Goal: Task Accomplishment & Management: Use online tool/utility

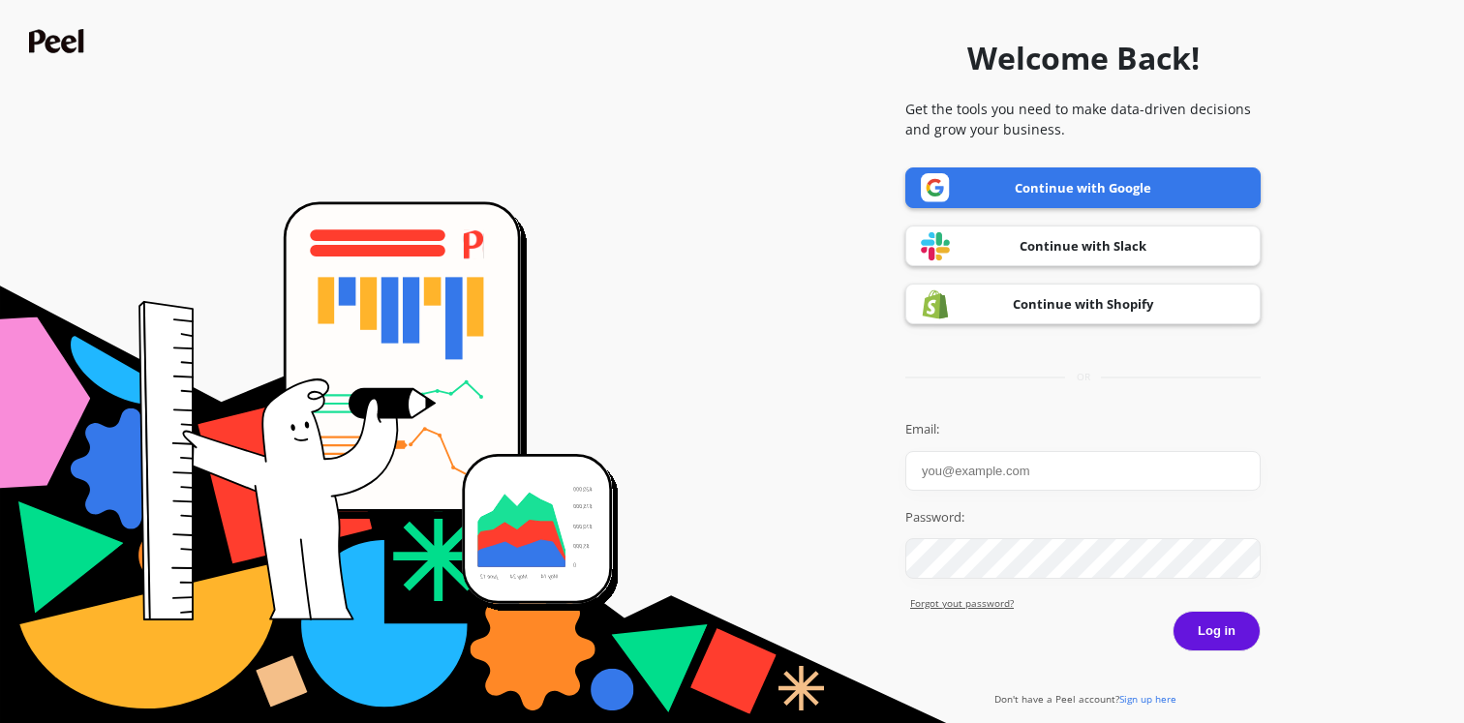
click at [1138, 187] on link "Continue with Google" at bounding box center [1082, 187] width 355 height 41
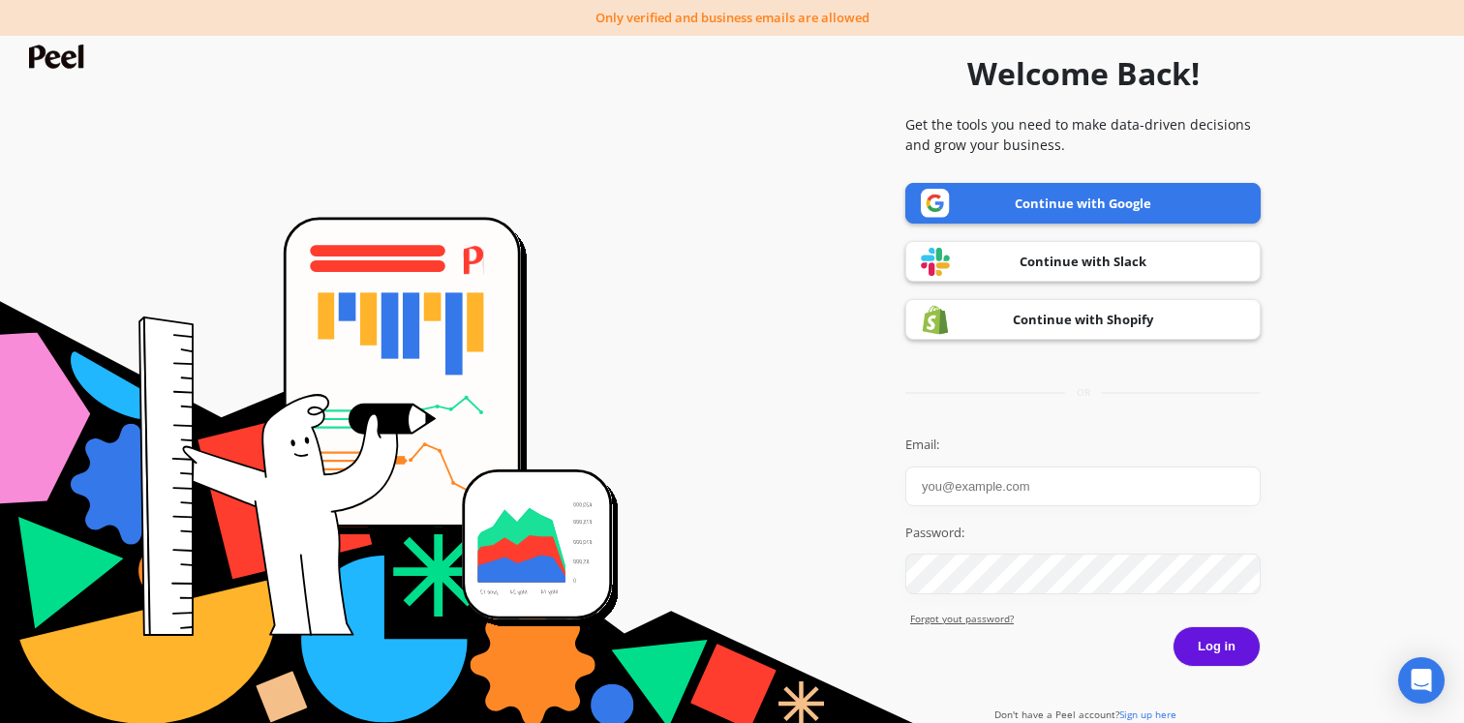
click at [1086, 313] on link "Continue with Shopify" at bounding box center [1082, 319] width 355 height 41
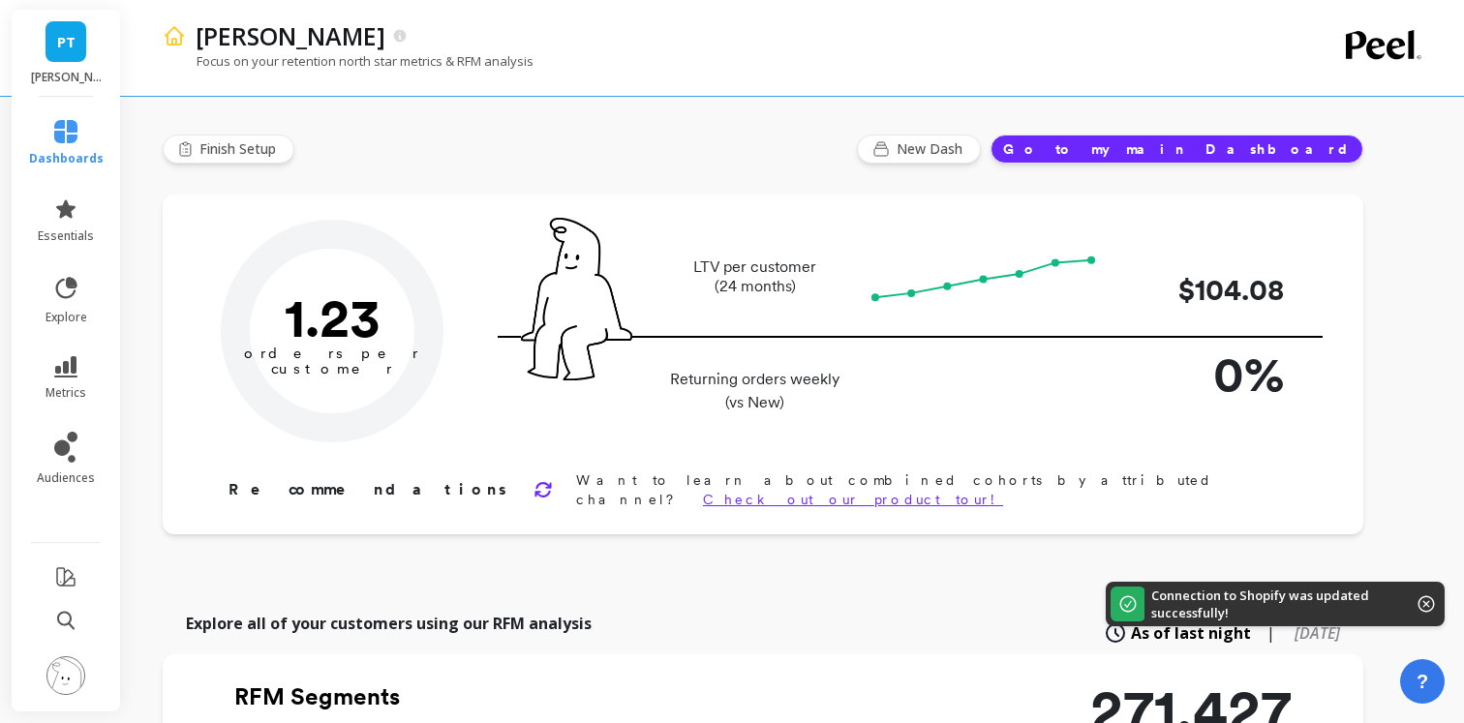
type input "Champions"
type input "12046"
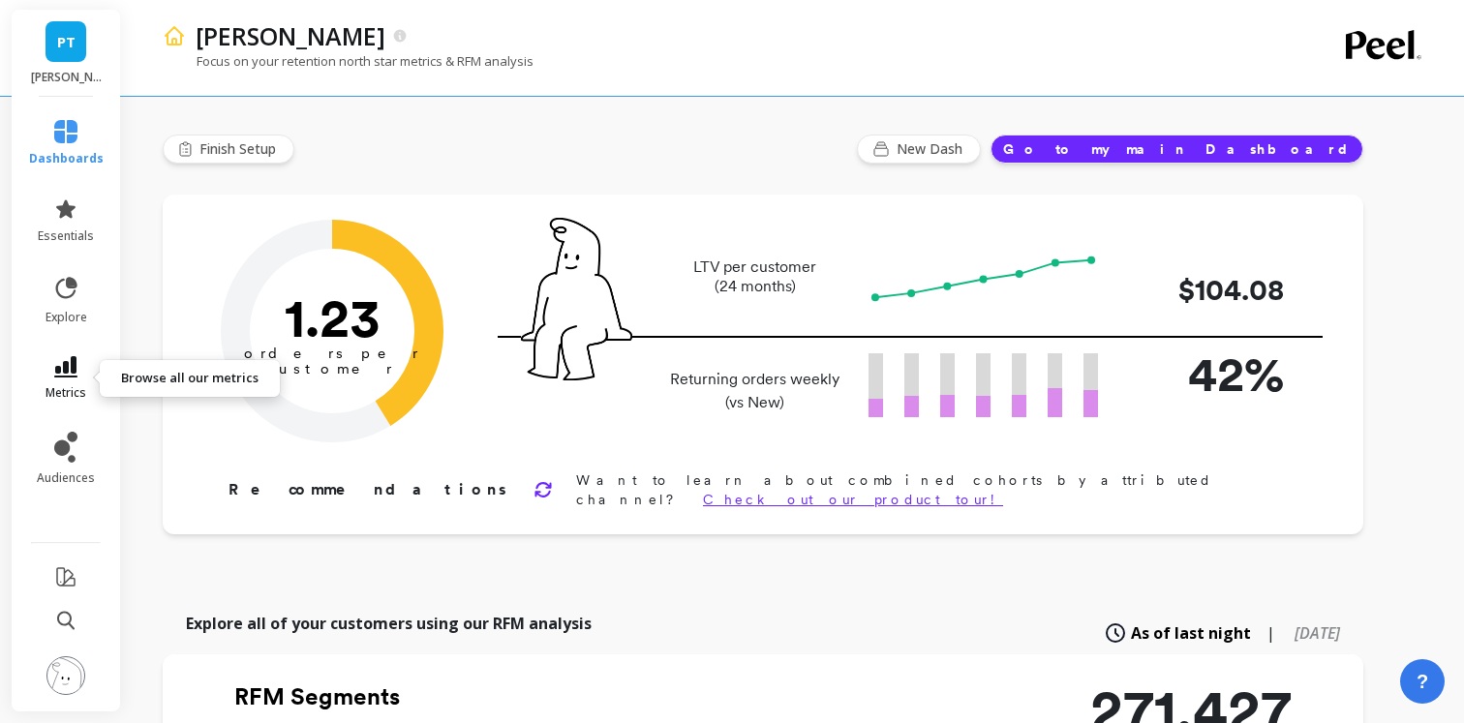
click at [72, 375] on icon at bounding box center [65, 366] width 23 height 21
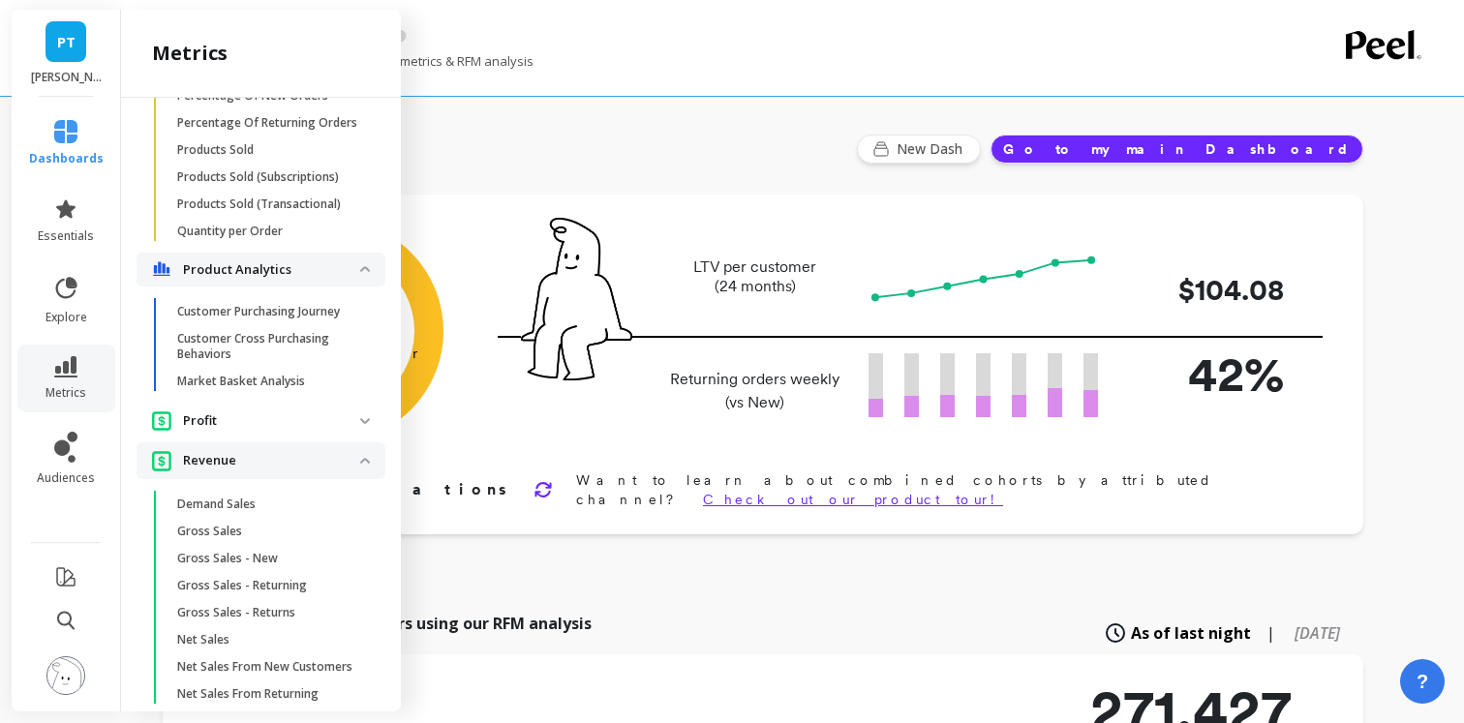
scroll to position [850, 0]
